Goal: Task Accomplishment & Management: Manage account settings

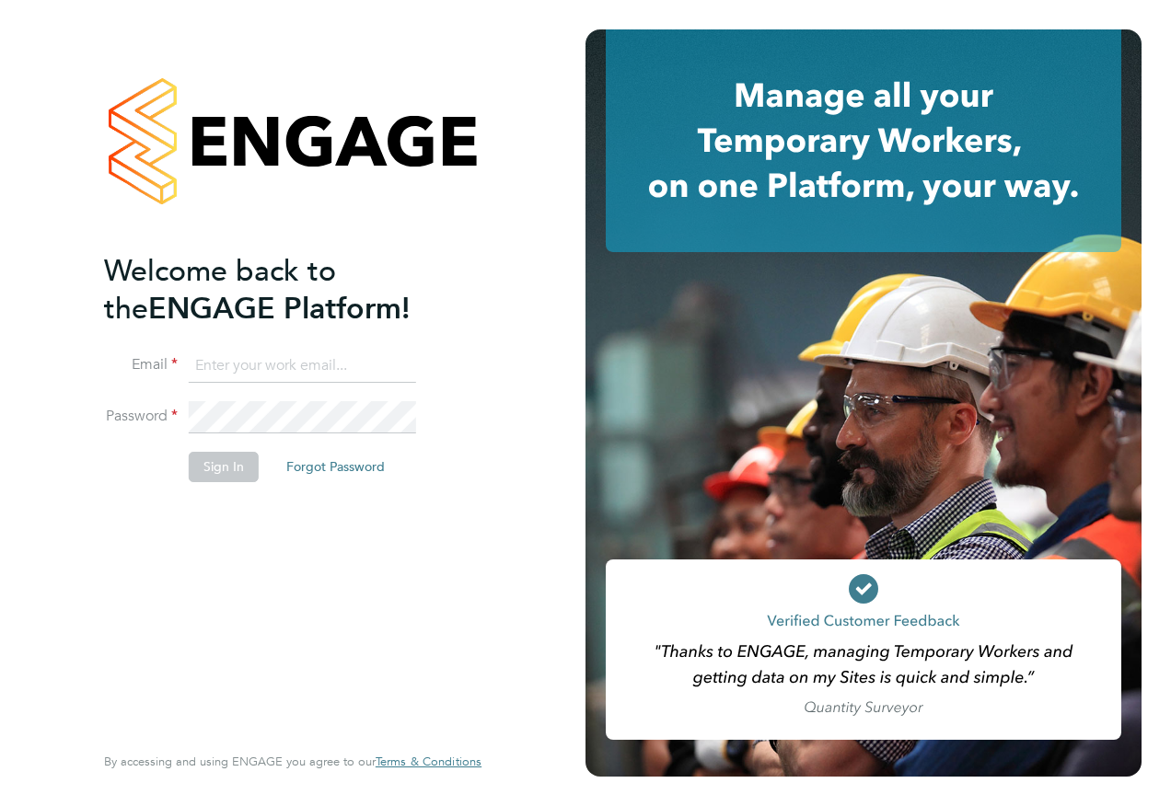
type input "[PERSON_NAME][EMAIL_ADDRESS][PERSON_NAME][DOMAIN_NAME]"
click at [231, 476] on button "Sign In" at bounding box center [224, 466] width 70 height 29
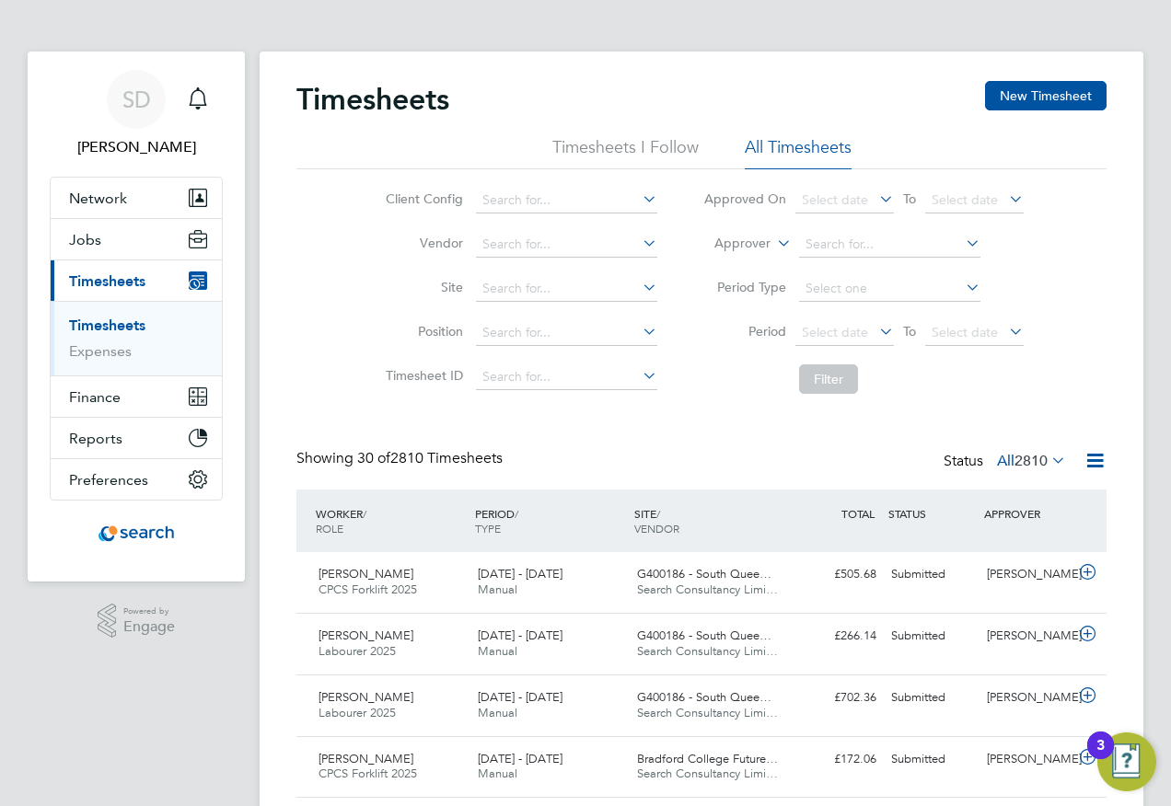
click at [99, 286] on span "Timesheets" at bounding box center [107, 280] width 76 height 17
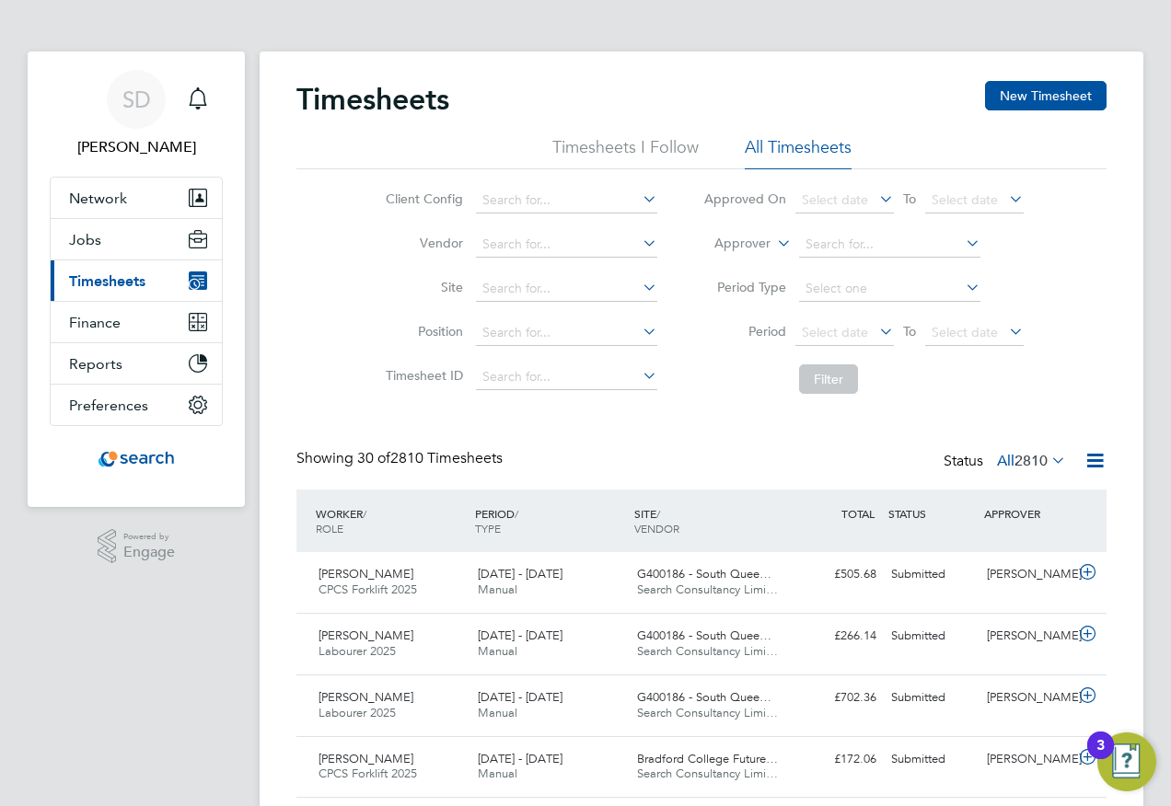
click at [91, 284] on span "Timesheets" at bounding box center [107, 280] width 76 height 17
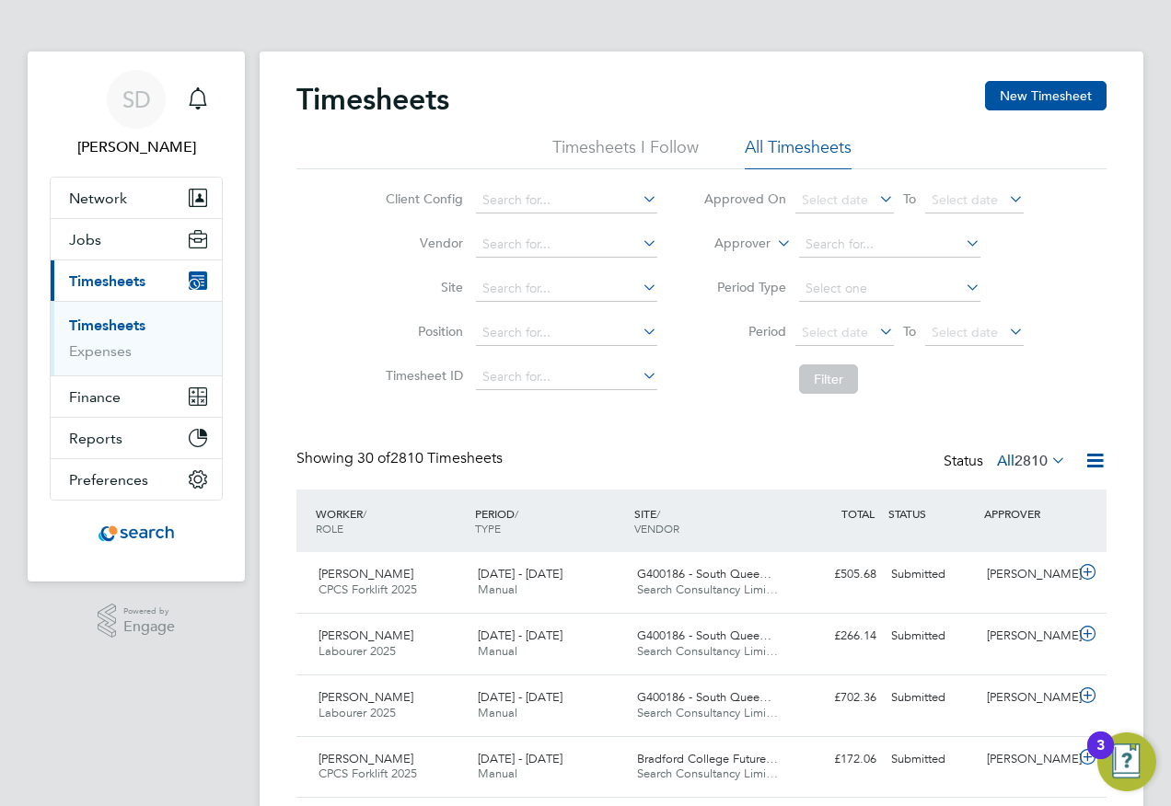
click at [99, 328] on link "Timesheets" at bounding box center [107, 325] width 76 height 17
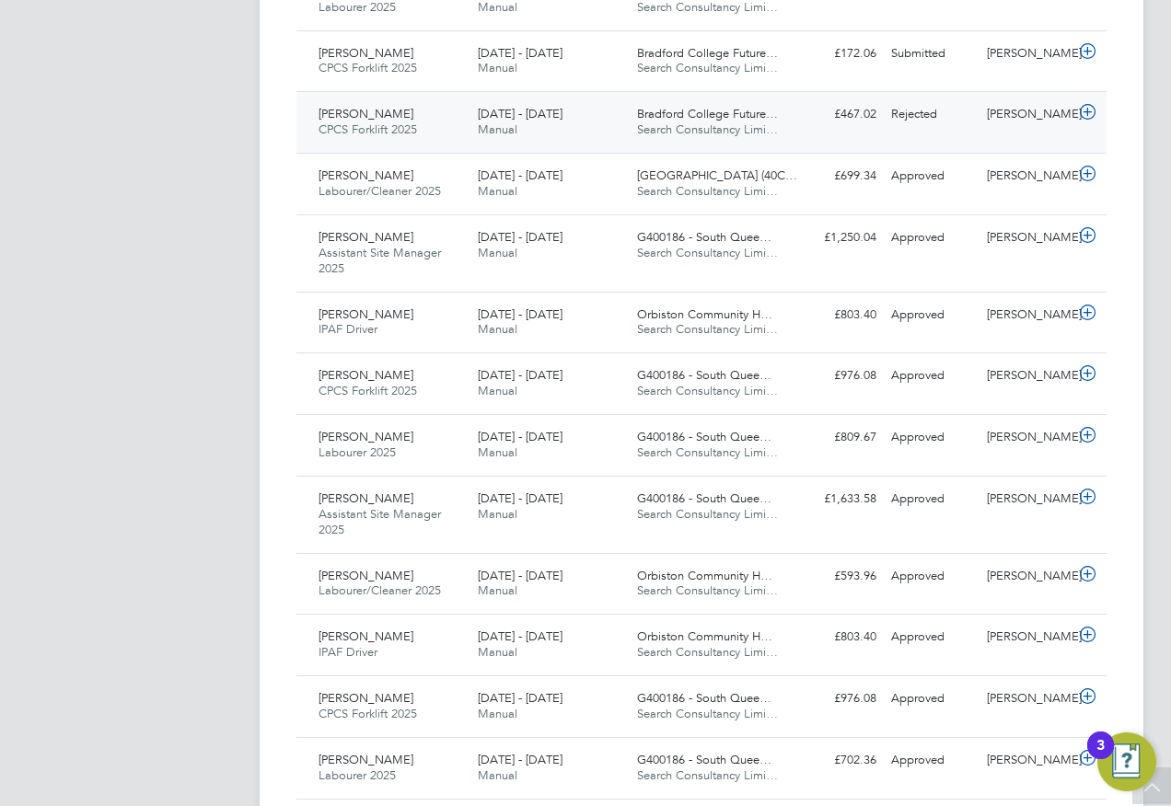
click at [601, 117] on div "20 - 26 Sep 2025 Manual" at bounding box center [549, 122] width 159 height 46
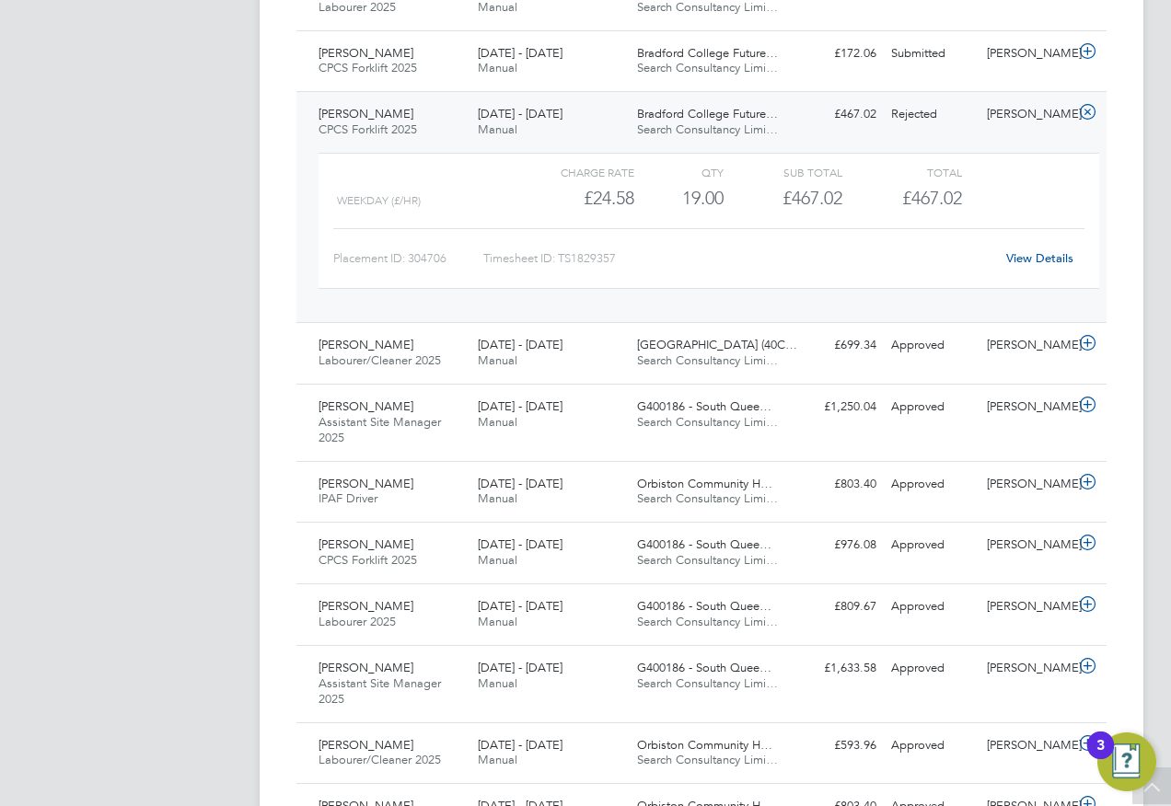
click at [1049, 263] on link "View Details" at bounding box center [1039, 258] width 67 height 16
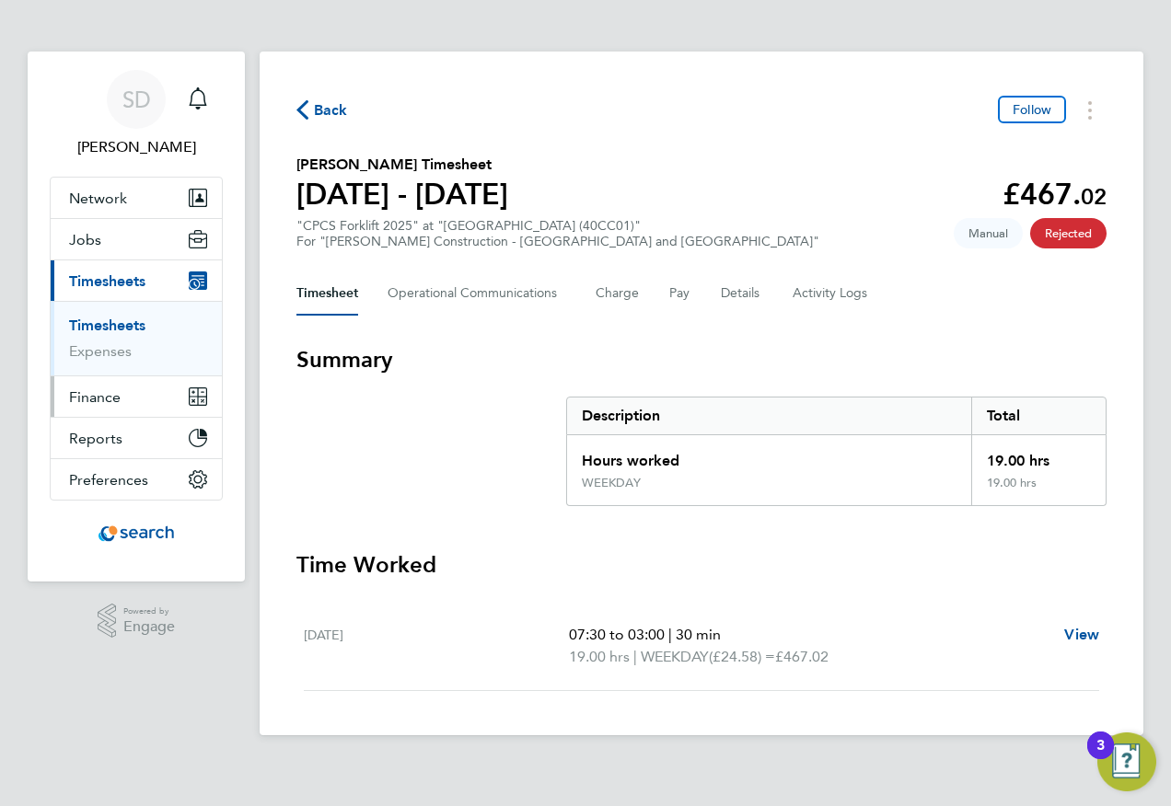
click at [93, 396] on span "Finance" at bounding box center [95, 396] width 52 height 17
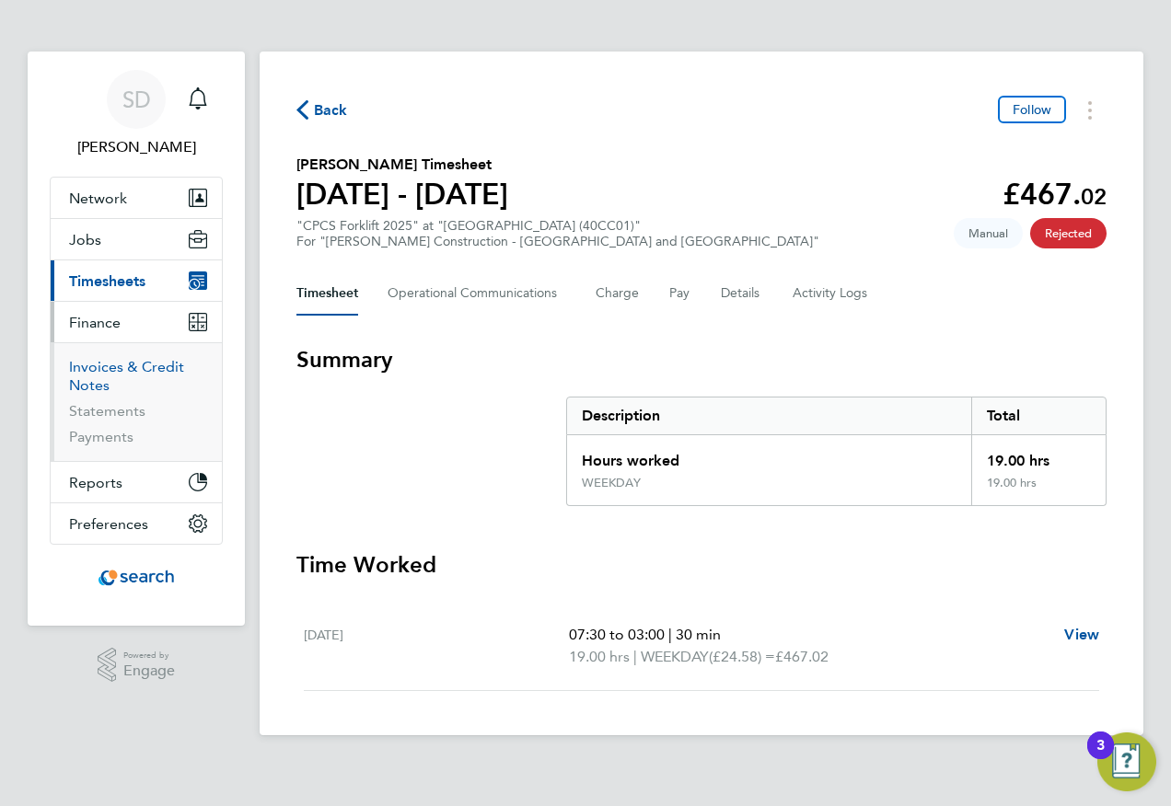
click at [99, 377] on link "Invoices & Credit Notes" at bounding box center [126, 376] width 115 height 36
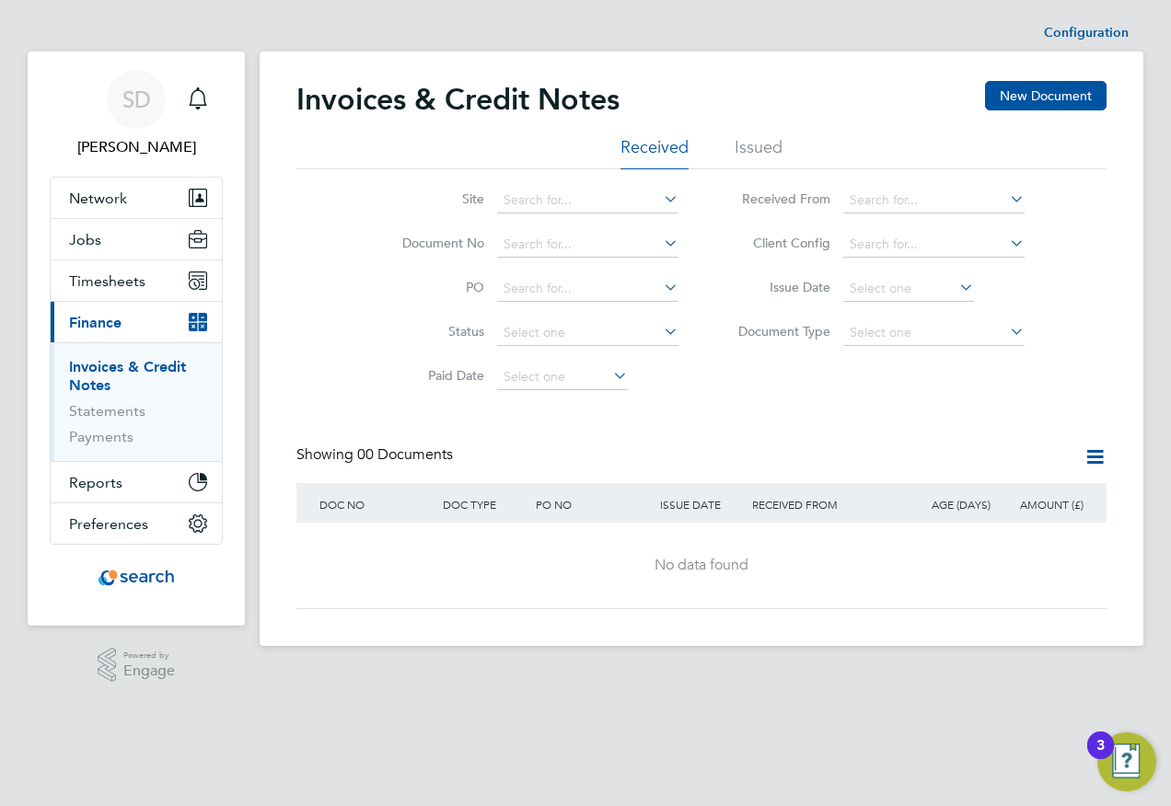
click at [754, 153] on li "Issued" at bounding box center [759, 152] width 48 height 33
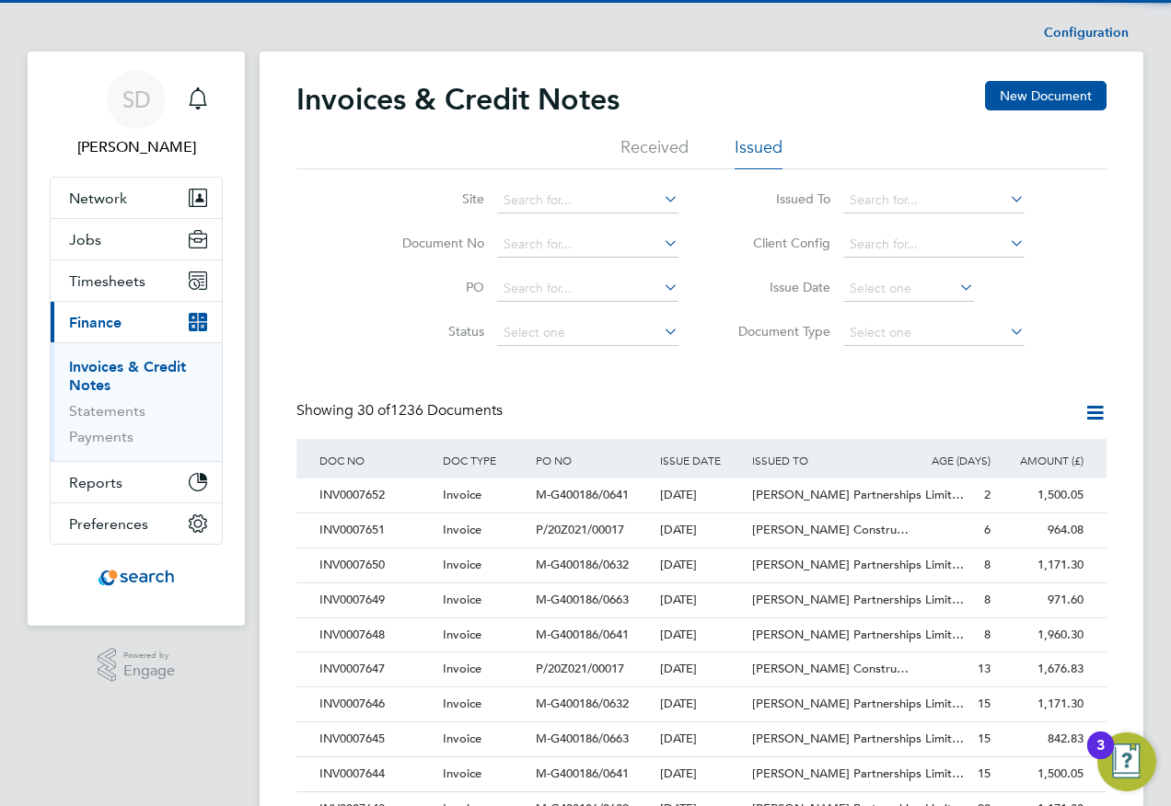
click at [1006, 202] on icon at bounding box center [1006, 199] width 0 height 26
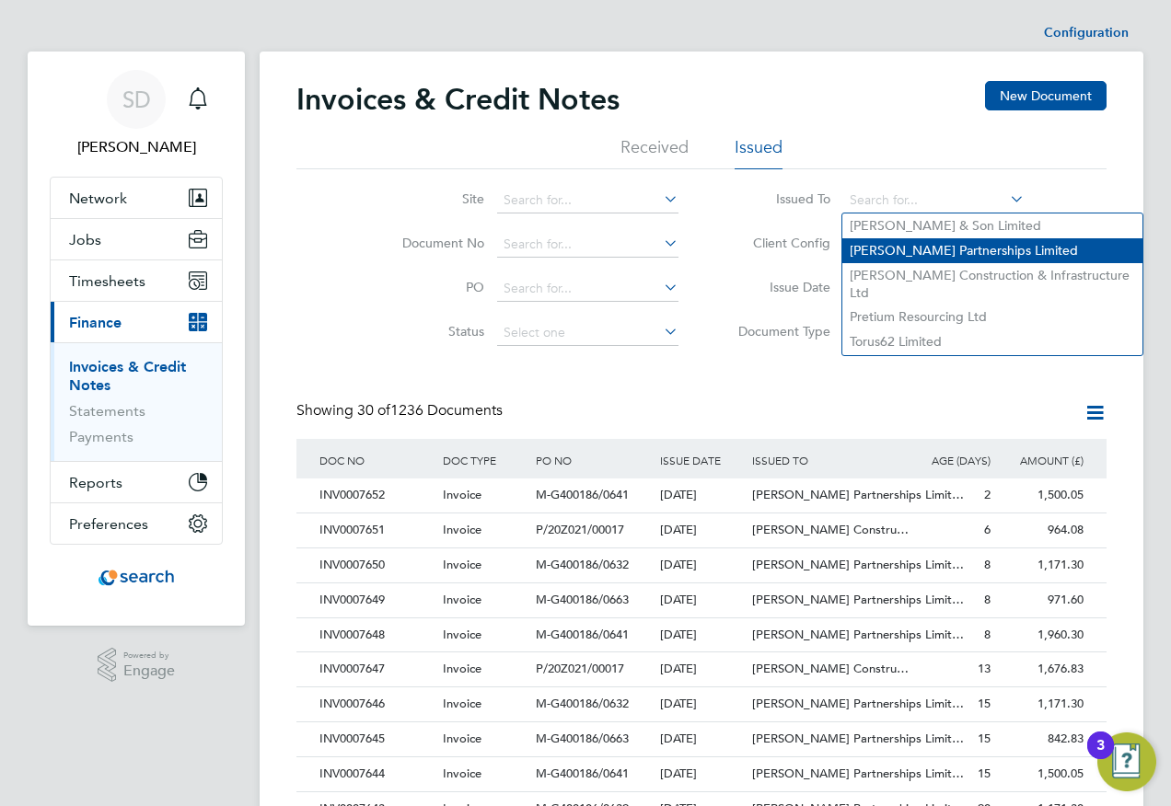
click at [905, 250] on li "[PERSON_NAME] Partnerships Limited" at bounding box center [992, 250] width 300 height 25
type input "[PERSON_NAME] Partnerships Limited"
